Goal: Information Seeking & Learning: Learn about a topic

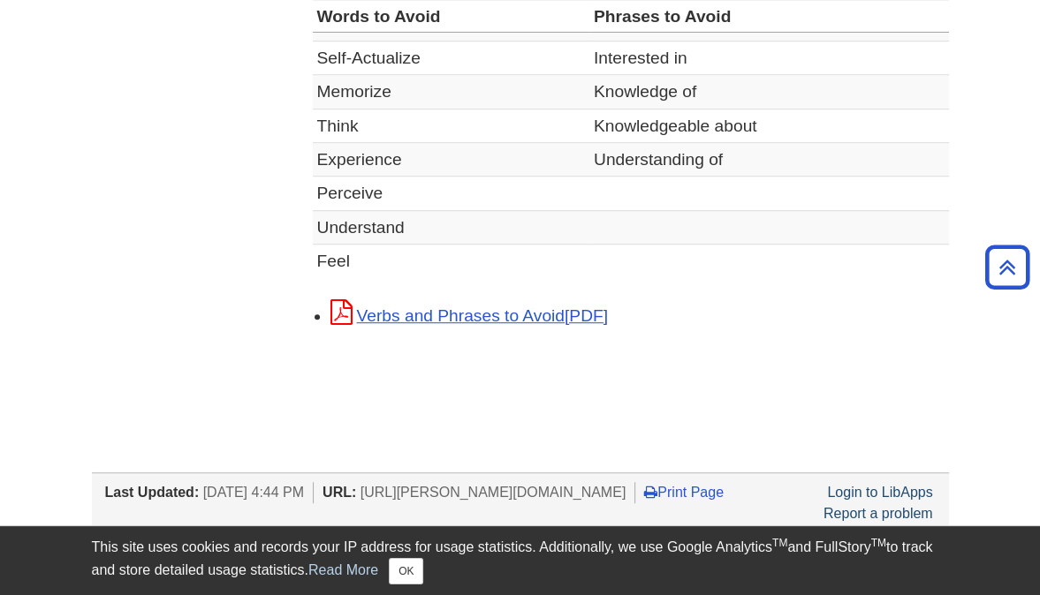
scroll to position [314, 0]
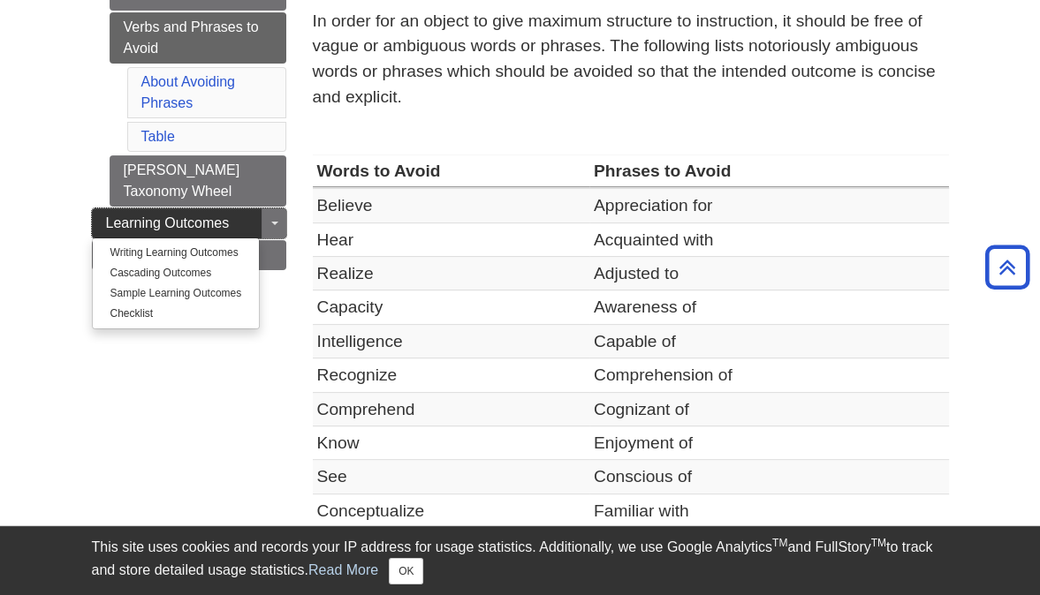
click at [234, 208] on link "Learning Outcomes" at bounding box center [189, 223] width 194 height 30
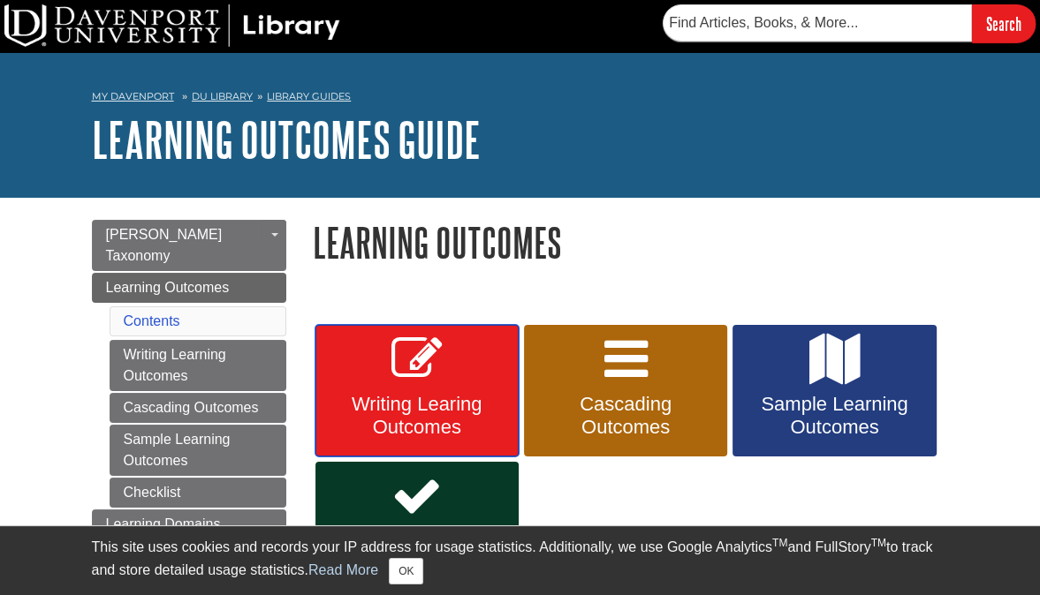
click at [458, 404] on span "Writing Learing Outcomes" at bounding box center [417, 416] width 177 height 46
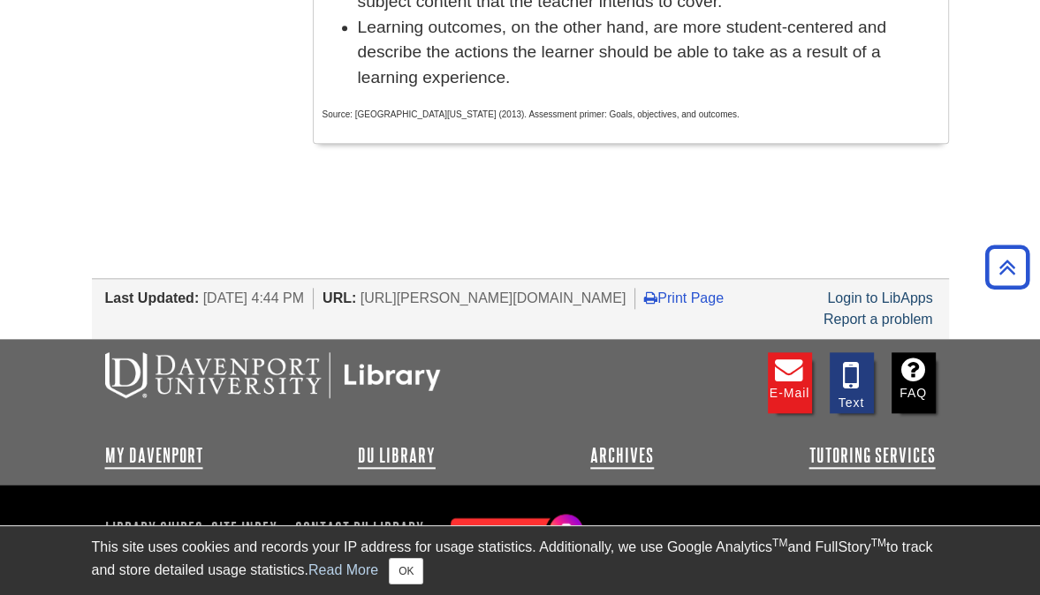
scroll to position [1522, 0]
